Goal: Task Accomplishment & Management: Use online tool/utility

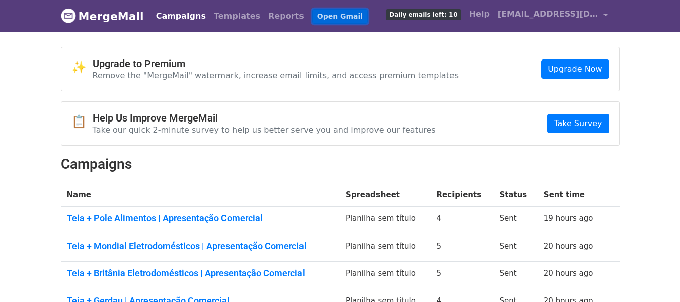
click at [312, 17] on link "Open Gmail" at bounding box center [340, 16] width 56 height 15
click at [532, 15] on span "[EMAIL_ADDRESS][DOMAIN_NAME]" at bounding box center [548, 14] width 101 height 12
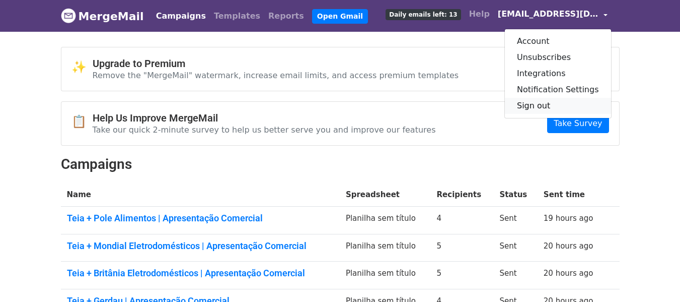
click at [532, 103] on link "Sign out" at bounding box center [558, 106] width 106 height 16
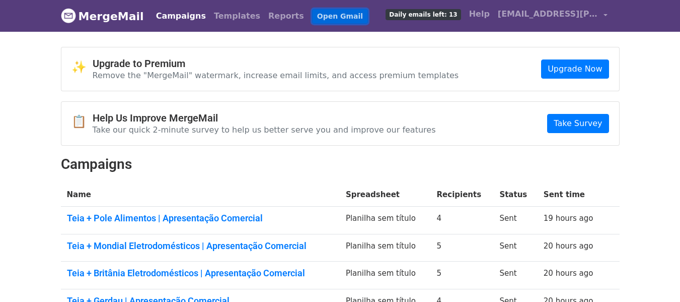
click at [312, 12] on link "Open Gmail" at bounding box center [340, 16] width 56 height 15
